Goal: Check status: Check status

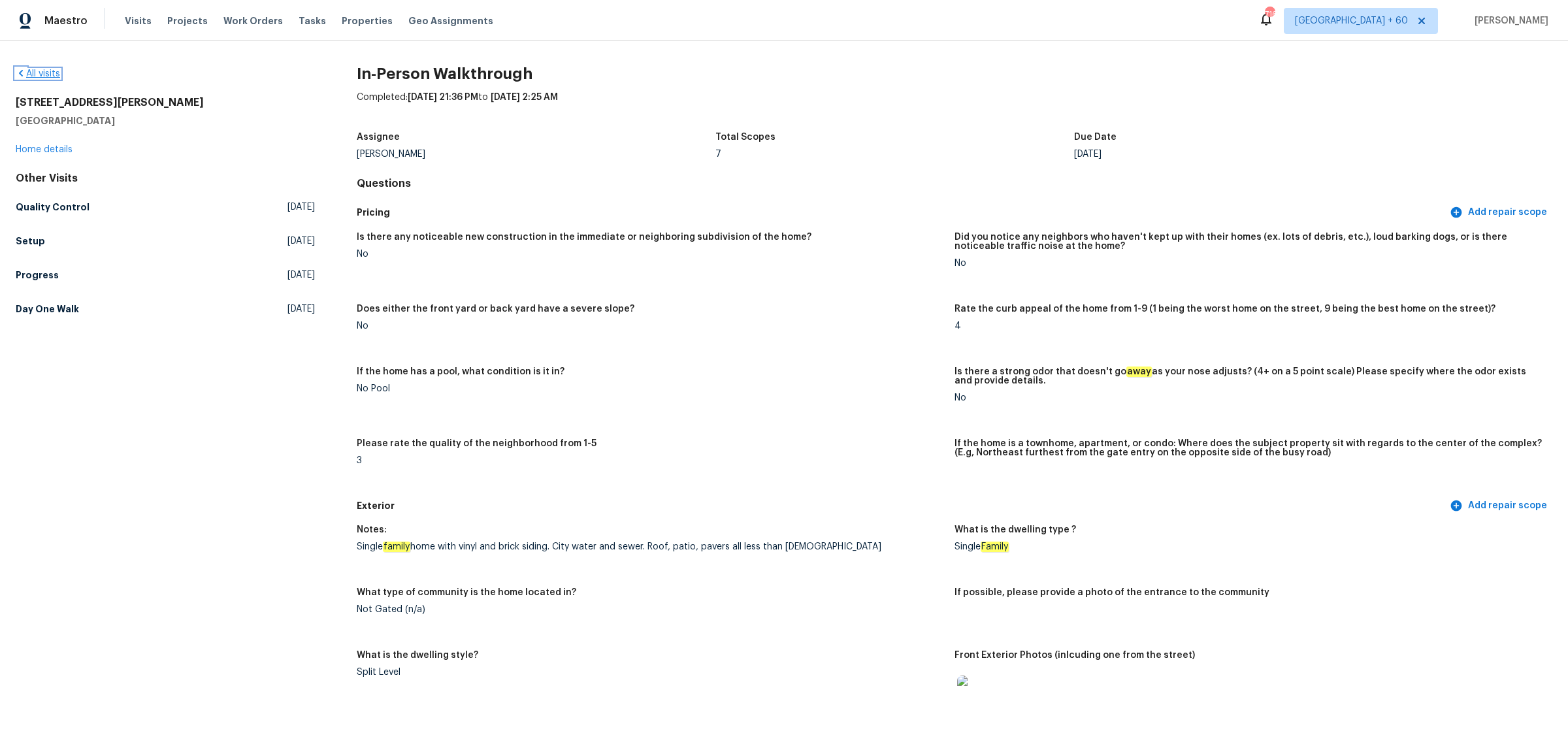
click at [37, 77] on link "All visits" at bounding box center [38, 74] width 44 height 9
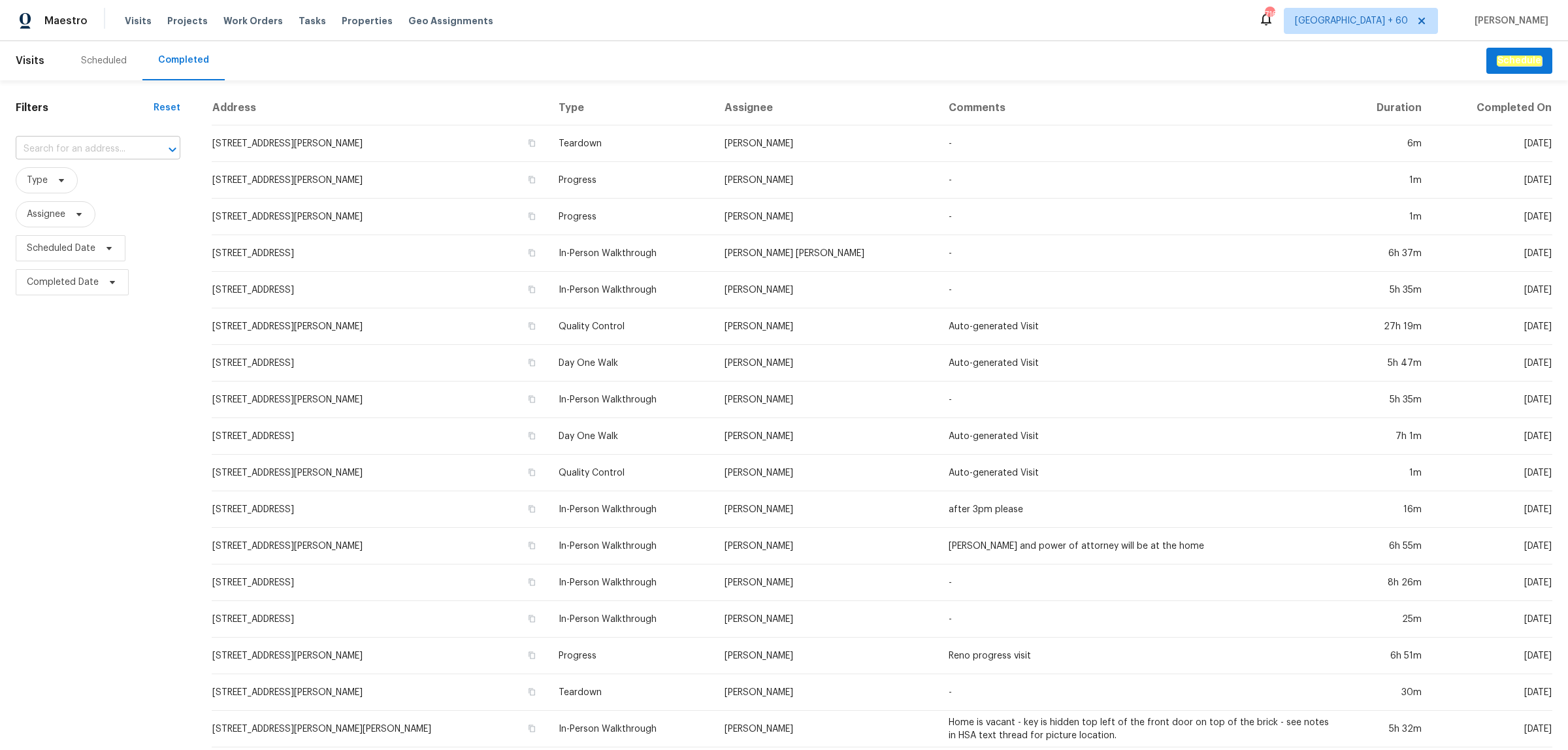
click at [98, 142] on input "text" at bounding box center [80, 150] width 128 height 20
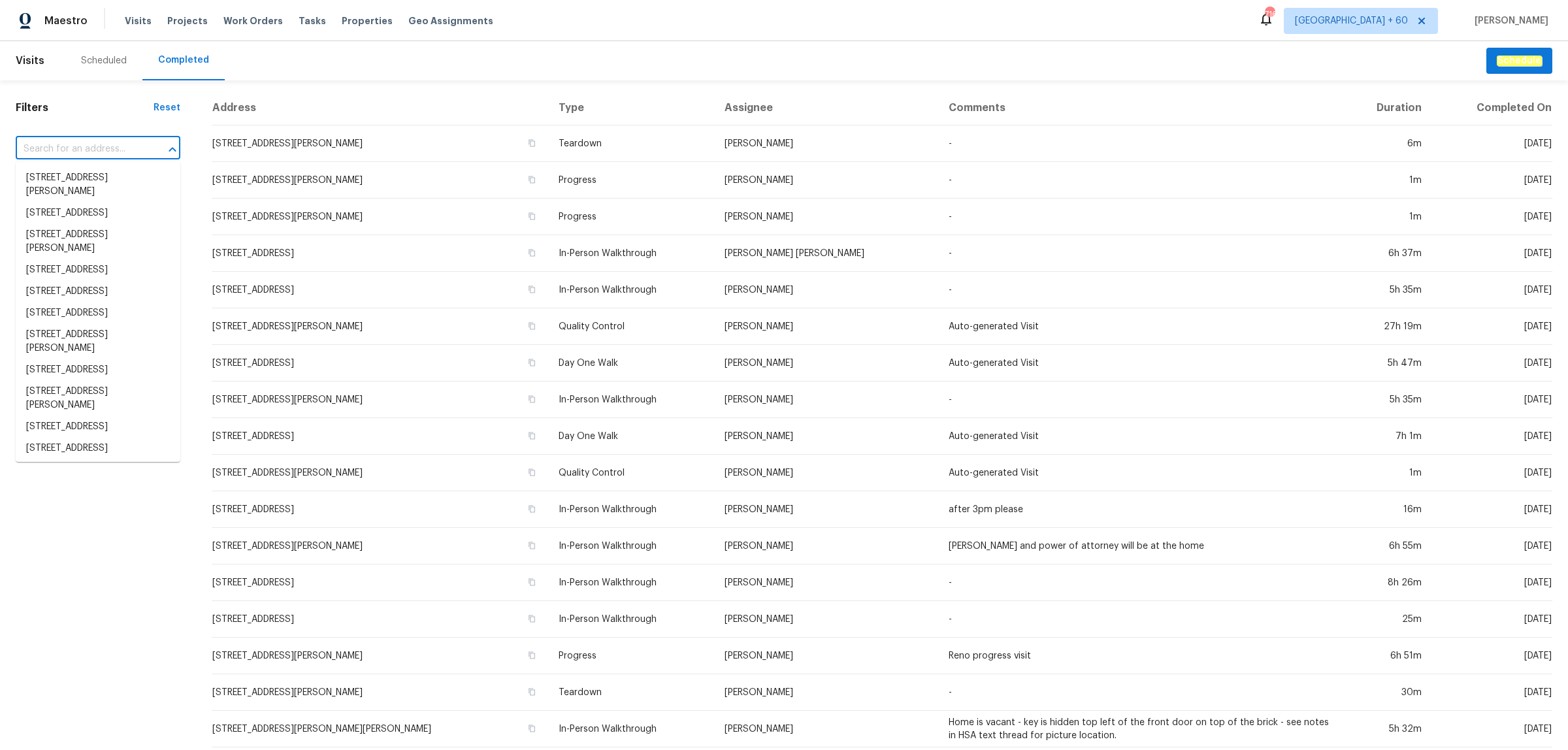
paste input "[STREET_ADDRESS][PERSON_NAME]"
type input "[STREET_ADDRESS][PERSON_NAME]"
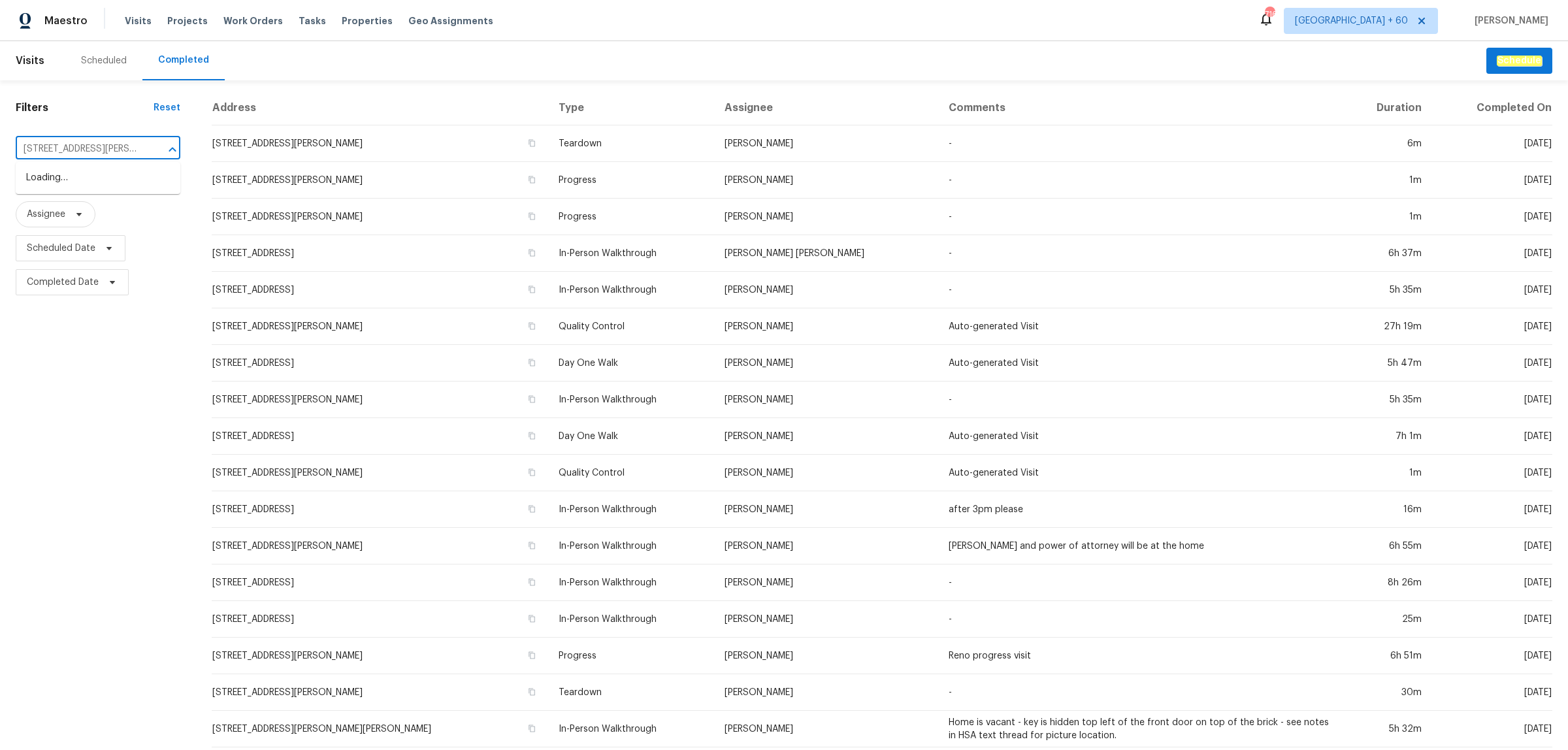
scroll to position [0, 59]
click at [86, 175] on li "[STREET_ADDRESS][PERSON_NAME]" at bounding box center [98, 184] width 165 height 35
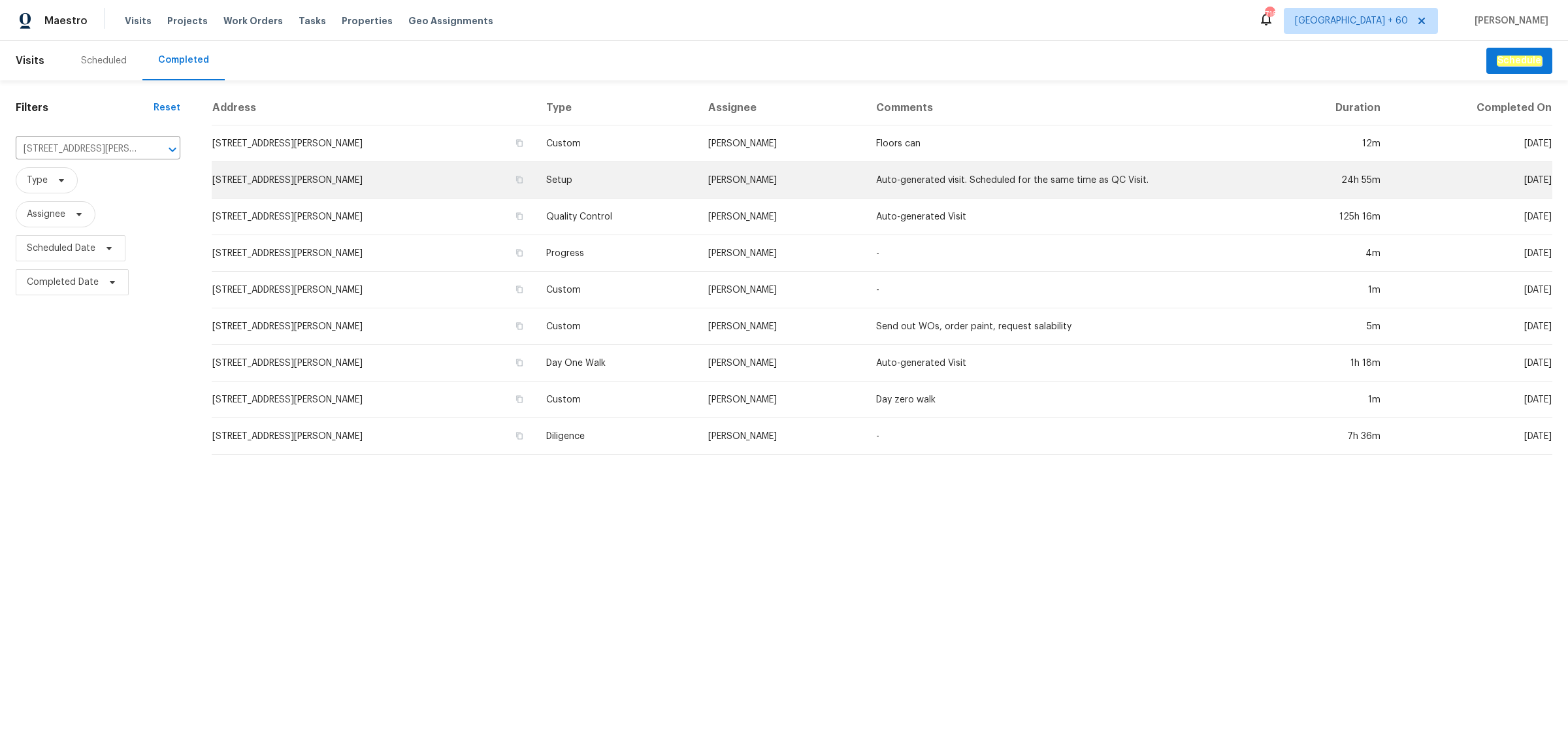
click at [613, 185] on td "Setup" at bounding box center [617, 180] width 163 height 36
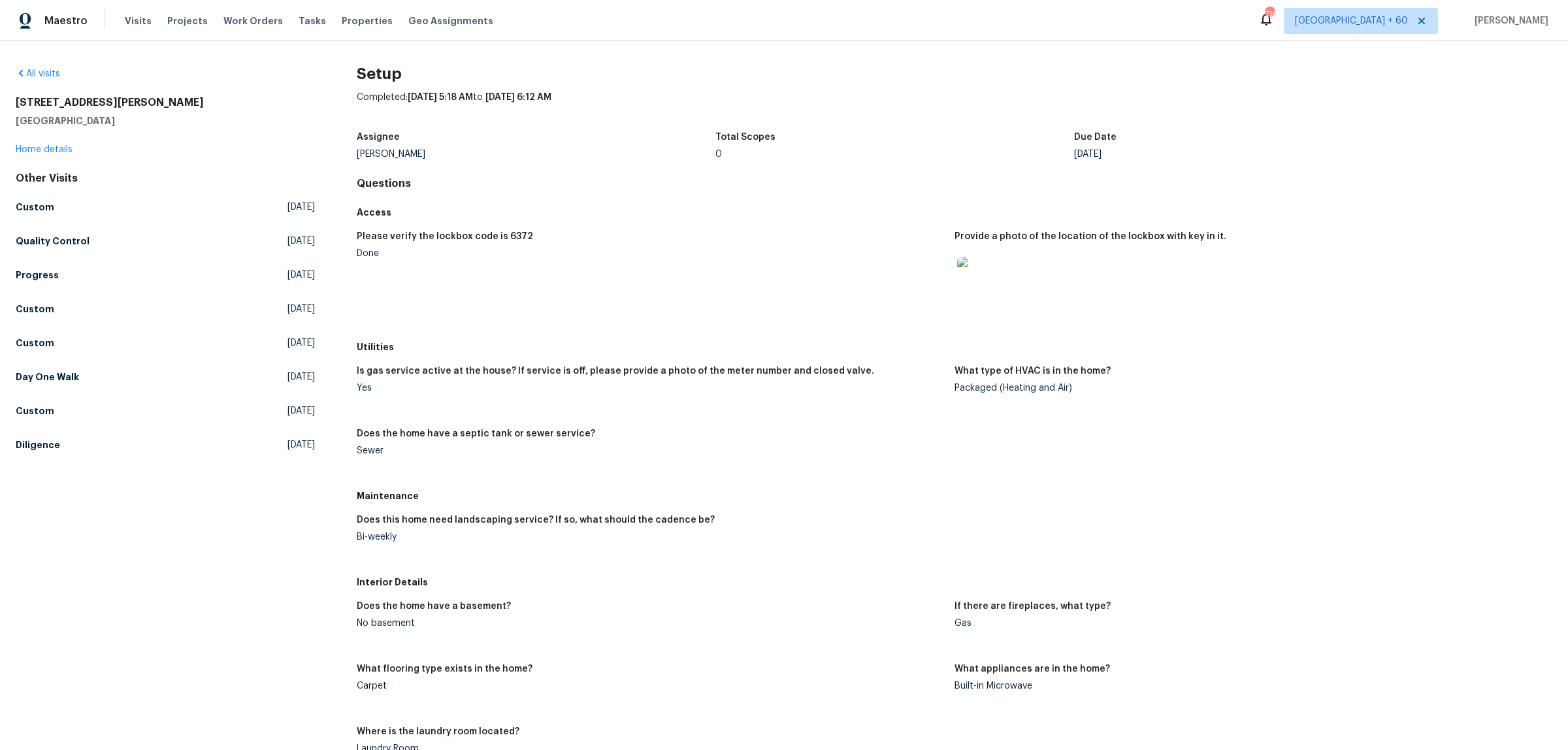
click at [851, 263] on figure "Please verify the lockbox code is 6372 Done" at bounding box center [655, 279] width 598 height 95
click at [65, 151] on link "Home details" at bounding box center [44, 150] width 57 height 9
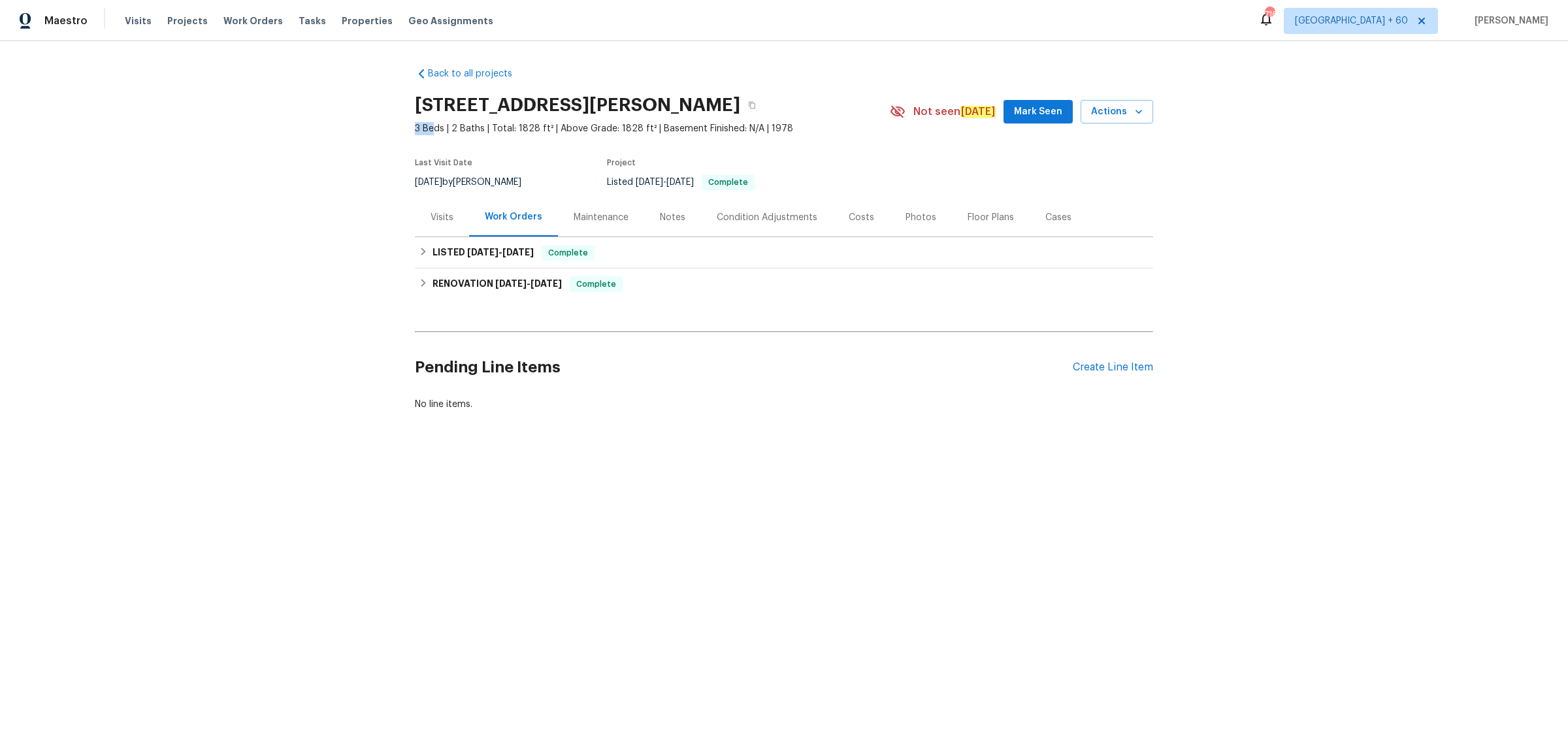
drag, startPoint x: 406, startPoint y: 128, endPoint x: 430, endPoint y: 128, distance: 24.0
click at [430, 128] on div "Back to all projects [STREET_ADDRESS][PERSON_NAME] 3 Beds | 2 Baths | Total: 18…" at bounding box center [784, 270] width 1568 height 459
click at [461, 76] on link "Back to all projects" at bounding box center [477, 73] width 125 height 13
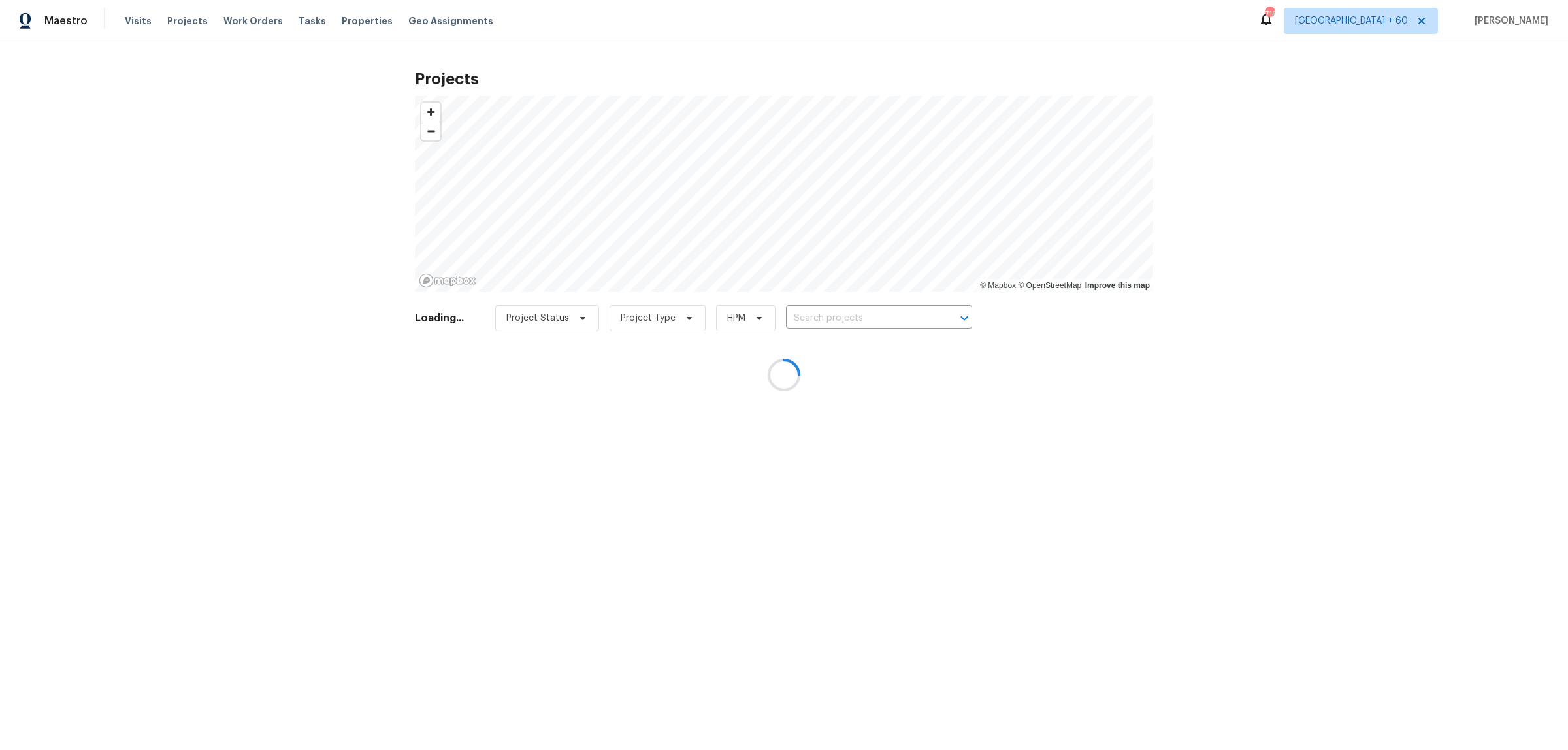
click at [35, 25] on div at bounding box center [784, 375] width 1568 height 750
click at [132, 24] on div at bounding box center [784, 375] width 1568 height 750
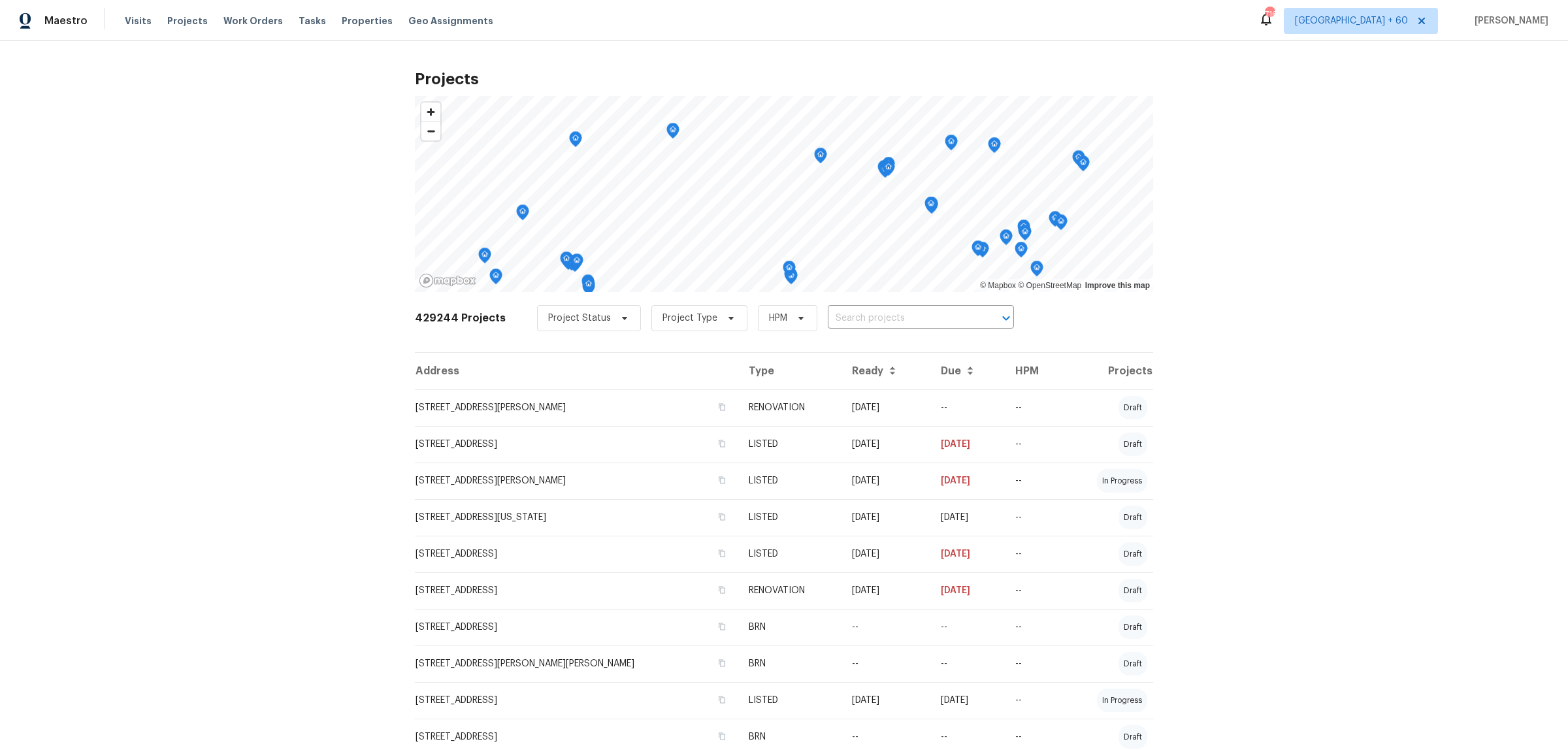
click at [137, 23] on span "Visits" at bounding box center [138, 20] width 27 height 13
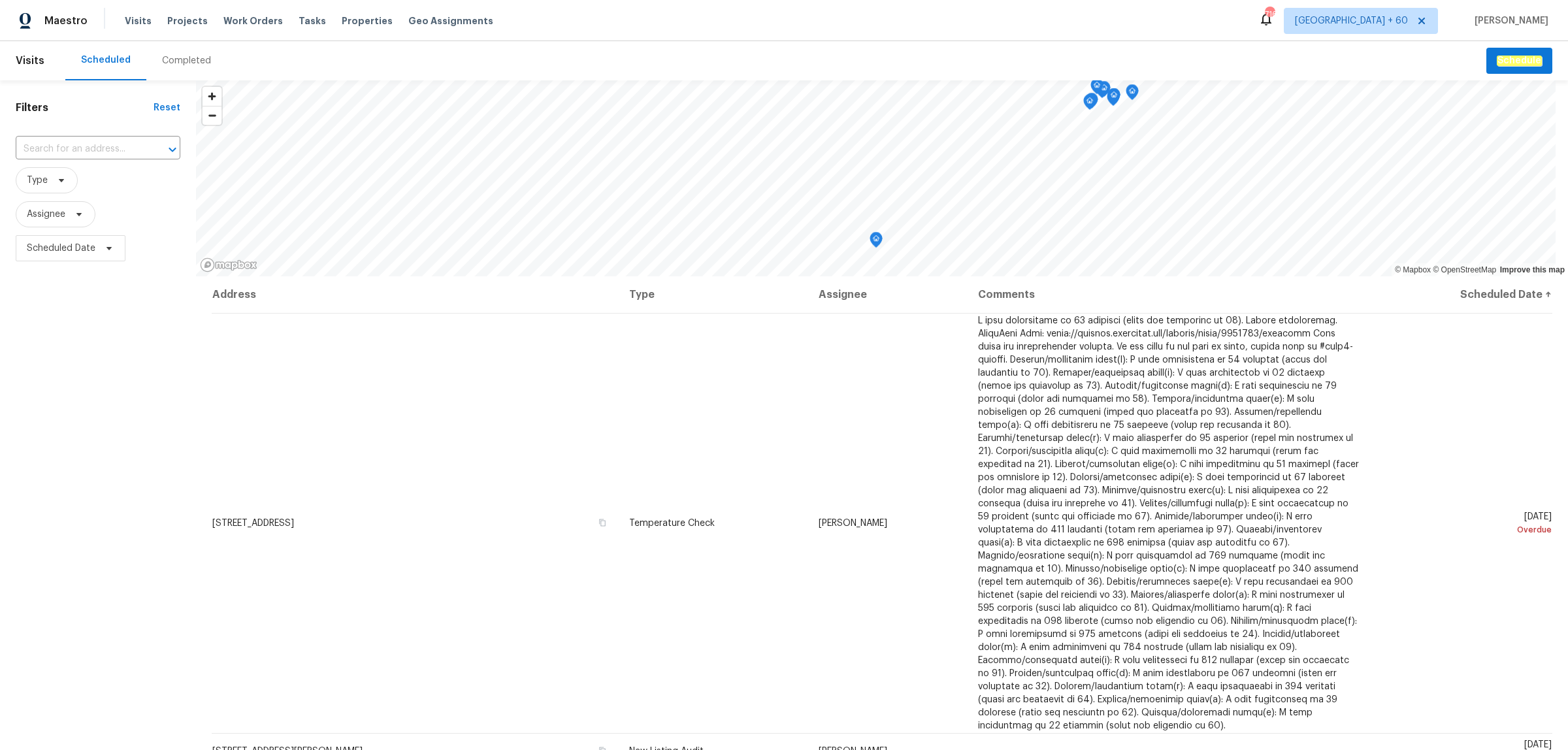
click at [185, 61] on div "Completed" at bounding box center [187, 61] width 49 height 13
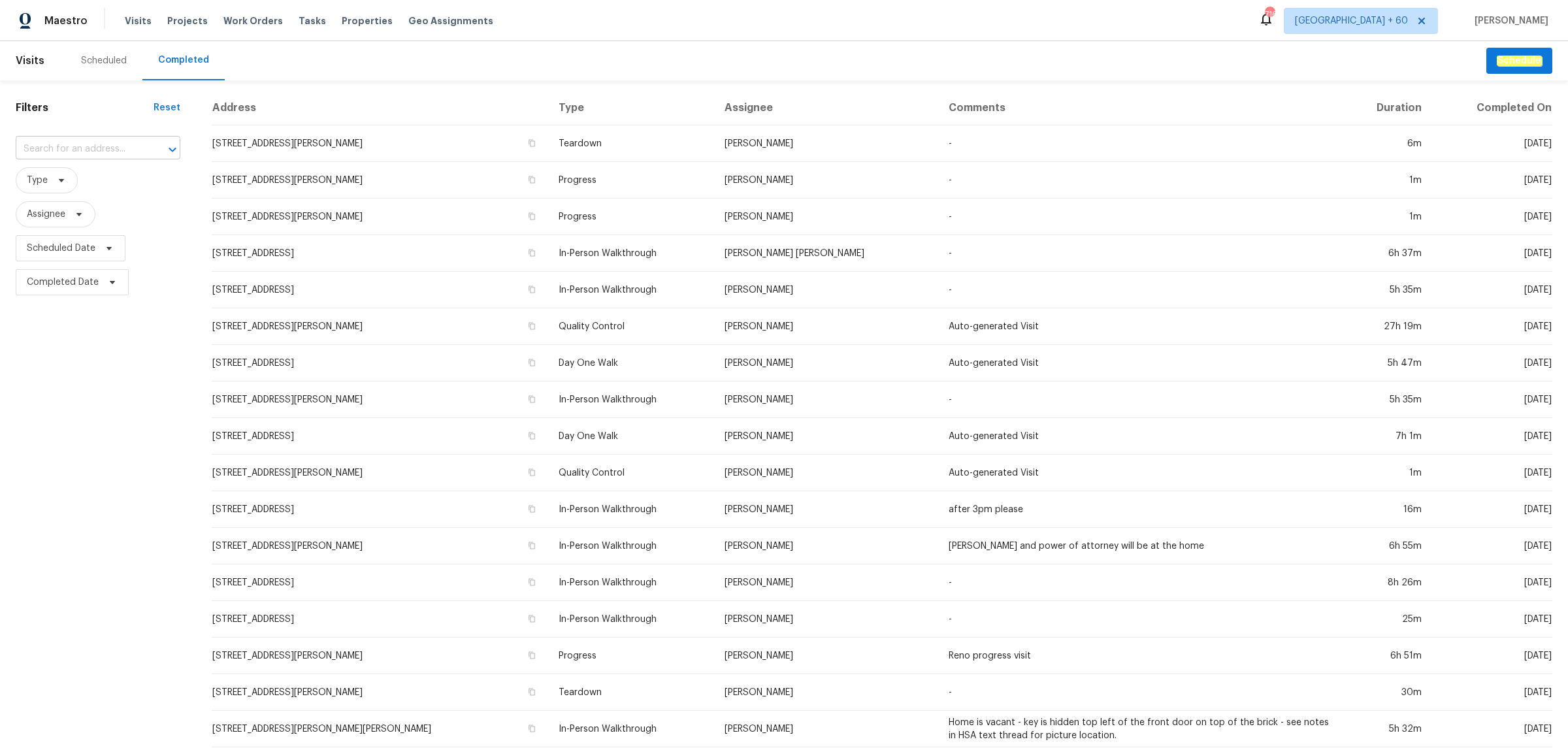
click at [147, 143] on div at bounding box center [163, 149] width 34 height 18
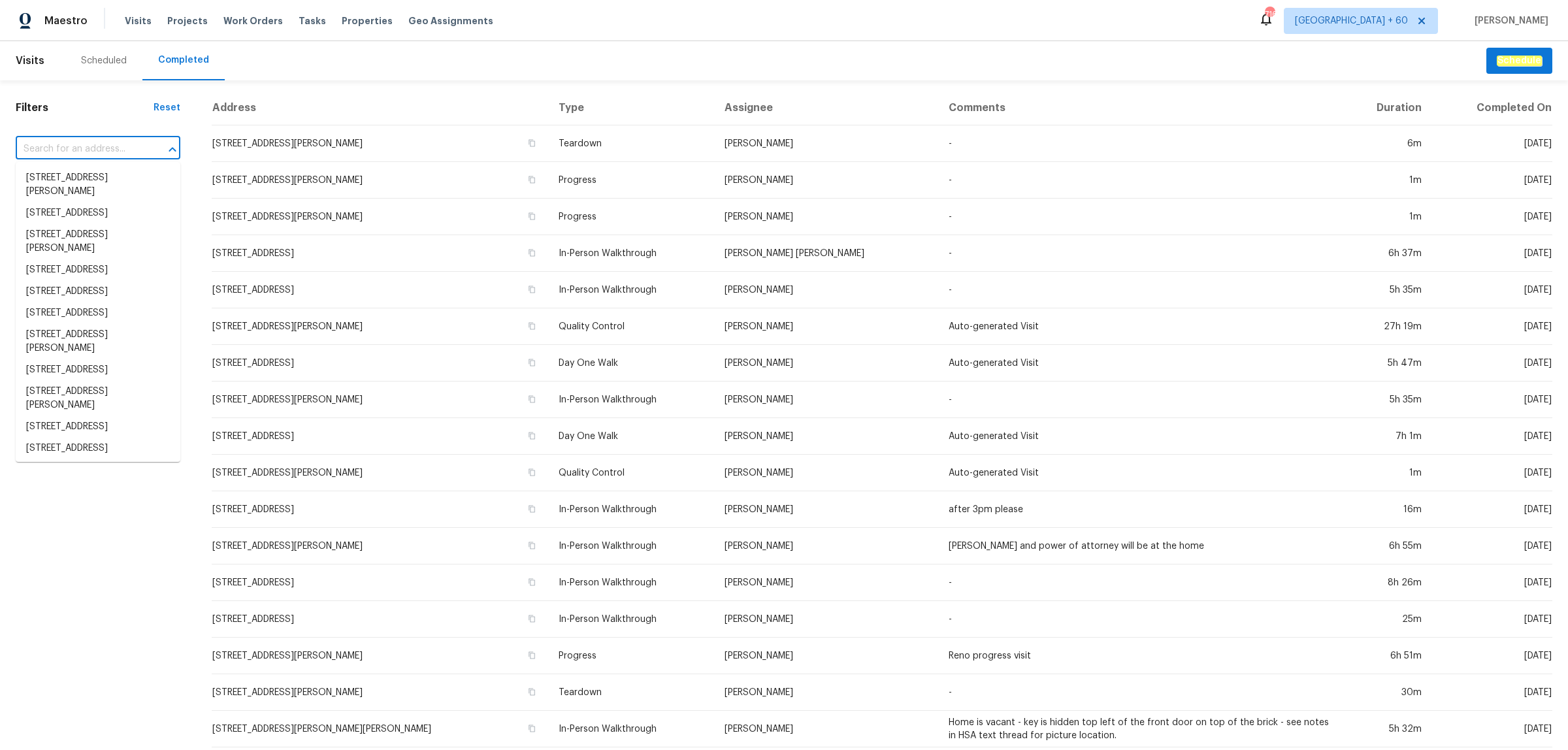
paste input "[STREET_ADDRESS][PERSON_NAME]"
type input "[STREET_ADDRESS][PERSON_NAME]"
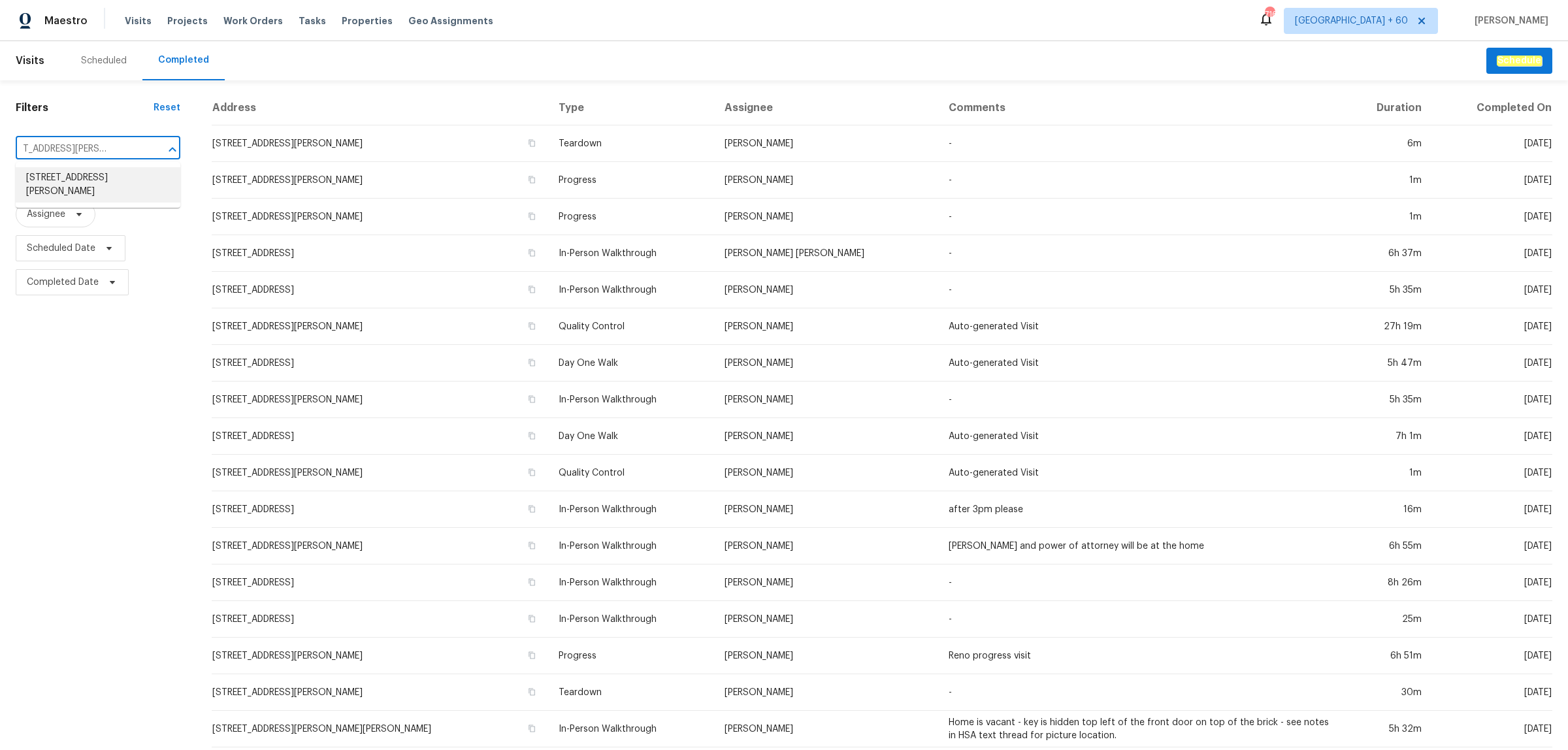
click at [111, 180] on li "[STREET_ADDRESS][PERSON_NAME]" at bounding box center [98, 184] width 165 height 35
